Goal: Task Accomplishment & Management: Manage account settings

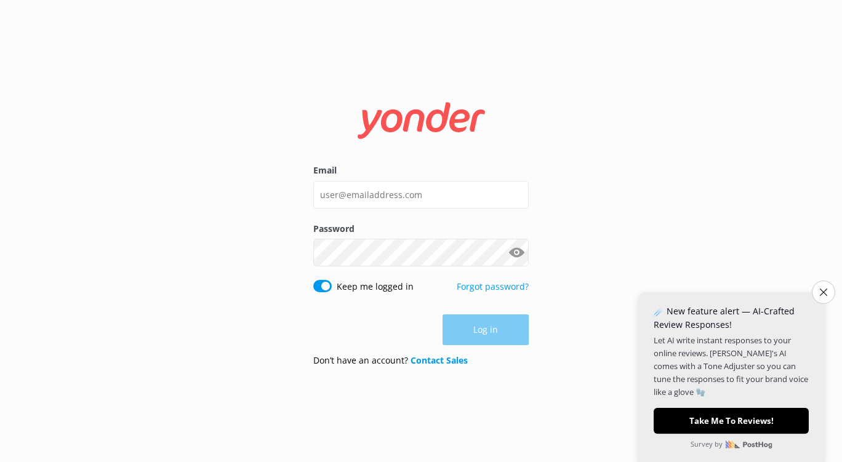
click at [159, 16] on div "Email Password Show password Keep me logged in Forgot password? Log in Don’t ha…" at bounding box center [421, 231] width 842 height 462
click at [468, 16] on div "Email Password Show password Keep me logged in Forgot password? Log in Don’t ha…" at bounding box center [421, 231] width 842 height 462
click at [159, 16] on div "Email Password Show password Keep me logged in Forgot password? Log in Don’t ha…" at bounding box center [421, 231] width 842 height 462
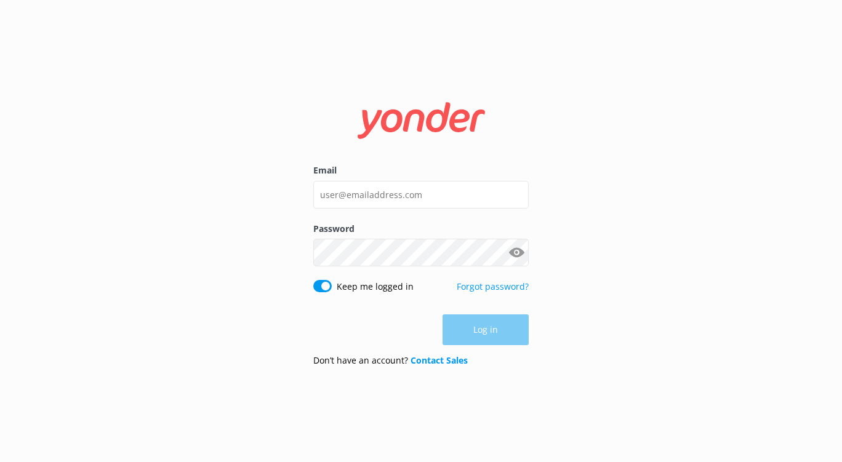
click at [160, 16] on div "Email Password Show password Keep me logged in Forgot password? Log in Don’t ha…" at bounding box center [421, 231] width 842 height 462
click at [159, 16] on div "Email Password Show password Keep me logged in Forgot password? Log in Don’t ha…" at bounding box center [421, 231] width 842 height 462
click at [160, 16] on div "Email Password Show password Keep me logged in Forgot password? Log in Don’t ha…" at bounding box center [421, 231] width 842 height 462
